Goal: Book appointment/travel/reservation

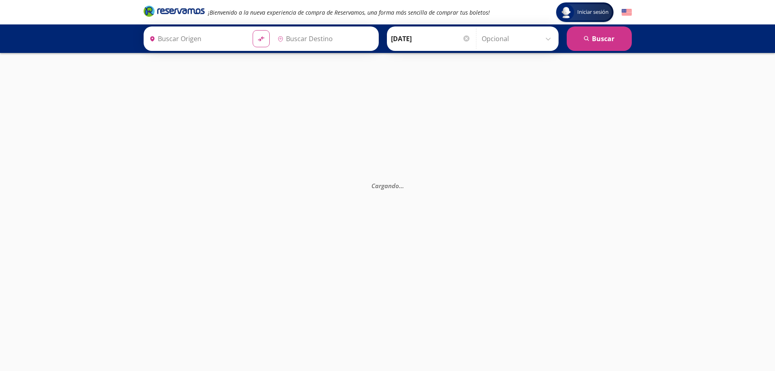
type input "[GEOGRAPHIC_DATA][PERSON_NAME], [GEOGRAPHIC_DATA]"
type input "[GEOGRAPHIC_DATA], [GEOGRAPHIC_DATA]"
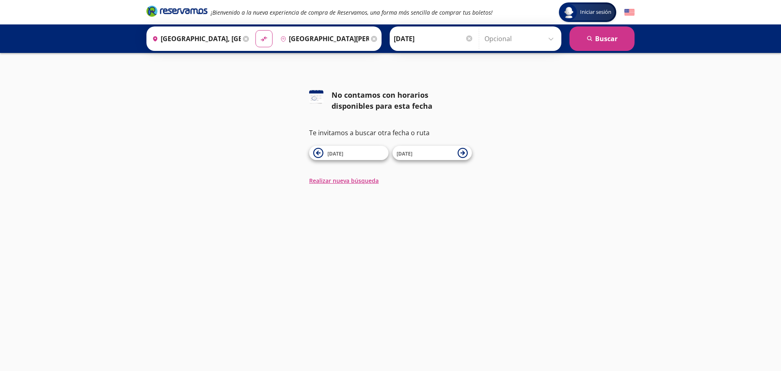
click at [438, 39] on input "[DATE]" at bounding box center [434, 38] width 80 height 20
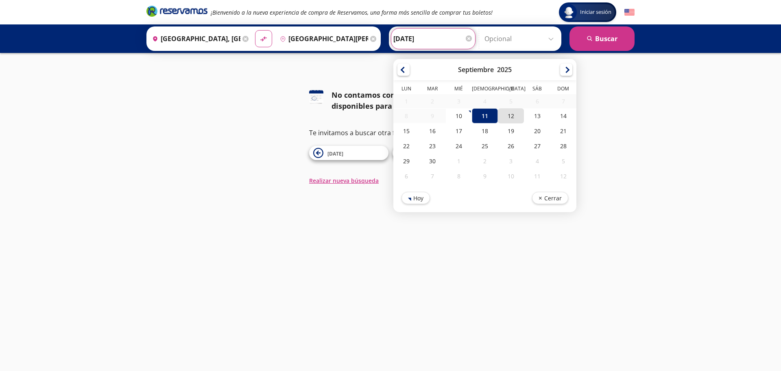
click at [507, 117] on div "12" at bounding box center [511, 115] width 26 height 15
type input "[DATE]"
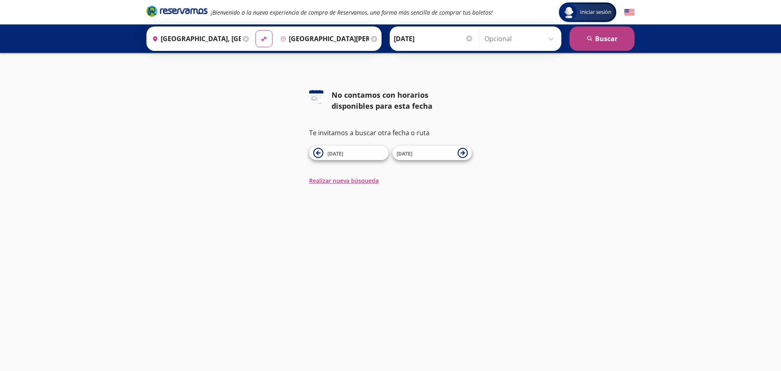
click at [596, 39] on button "search [GEOGRAPHIC_DATA]" at bounding box center [602, 38] width 65 height 24
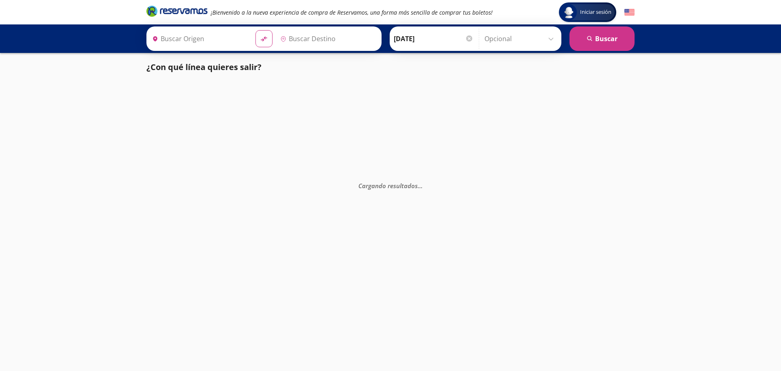
type input "[GEOGRAPHIC_DATA], [GEOGRAPHIC_DATA]"
type input "[GEOGRAPHIC_DATA][PERSON_NAME], [GEOGRAPHIC_DATA]"
